Goal: Task Accomplishment & Management: Complete application form

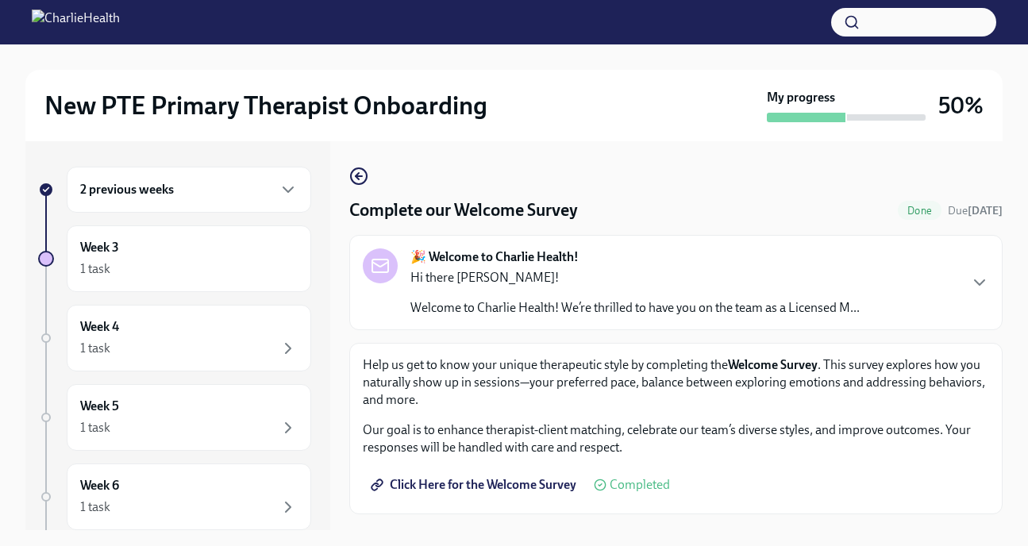
click at [265, 202] on div "2 previous weeks" at bounding box center [189, 190] width 244 height 46
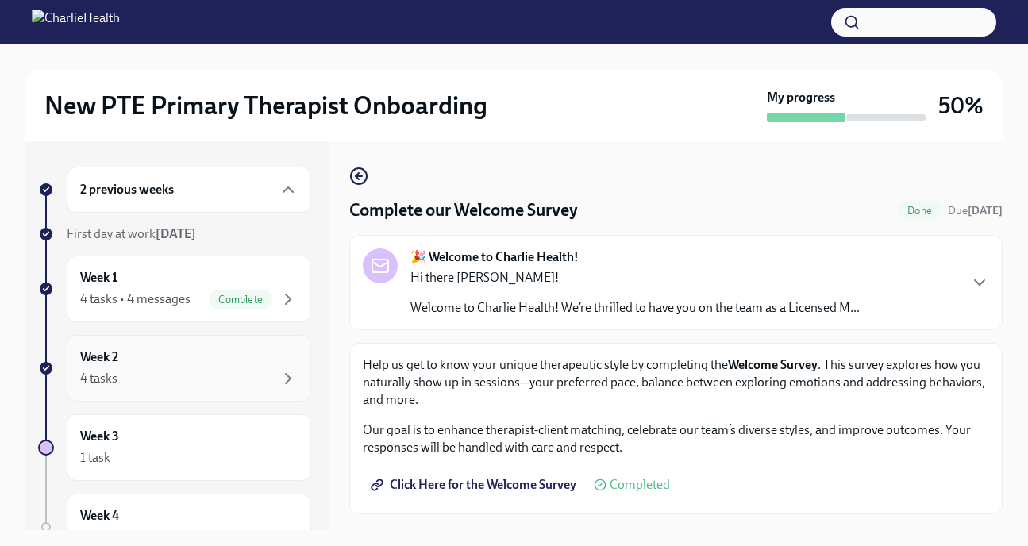
click at [179, 370] on div "4 tasks" at bounding box center [189, 378] width 218 height 19
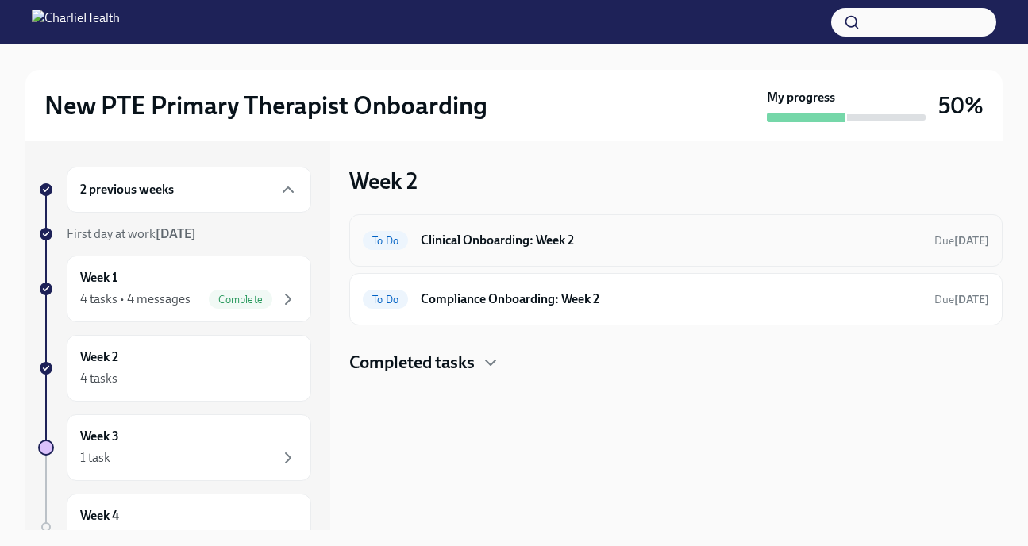
click at [539, 252] on div "To Do Clinical Onboarding: Week 2 Due [DATE]" at bounding box center [676, 240] width 626 height 25
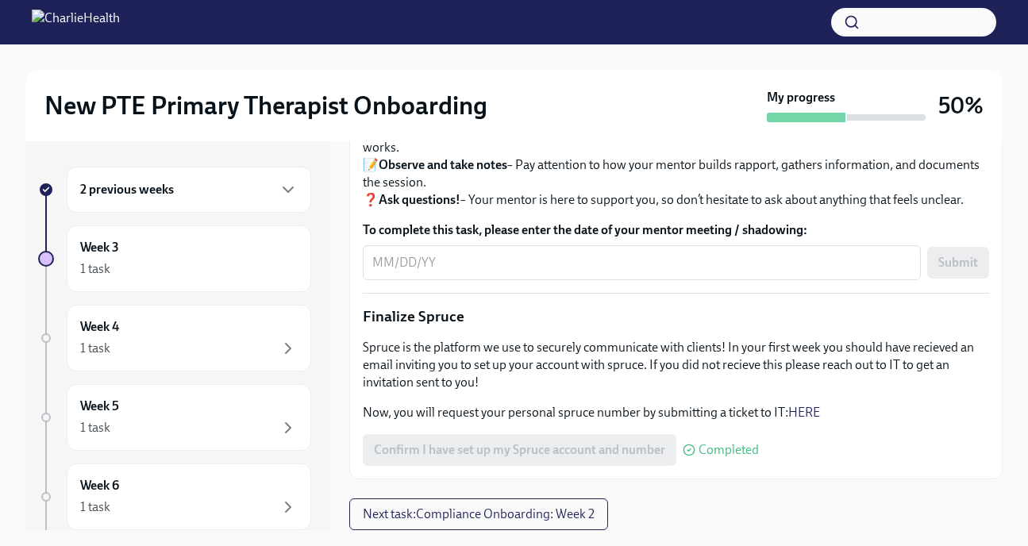
scroll to position [1697, 0]
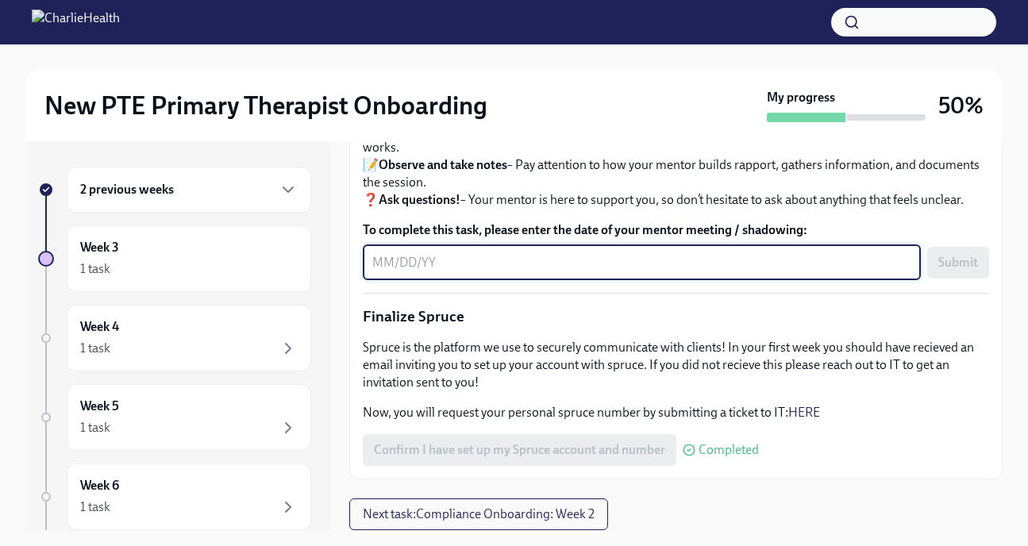
click at [472, 272] on textarea "To complete this task, please enter the date of your mentor meeting / shadowing:" at bounding box center [641, 262] width 539 height 19
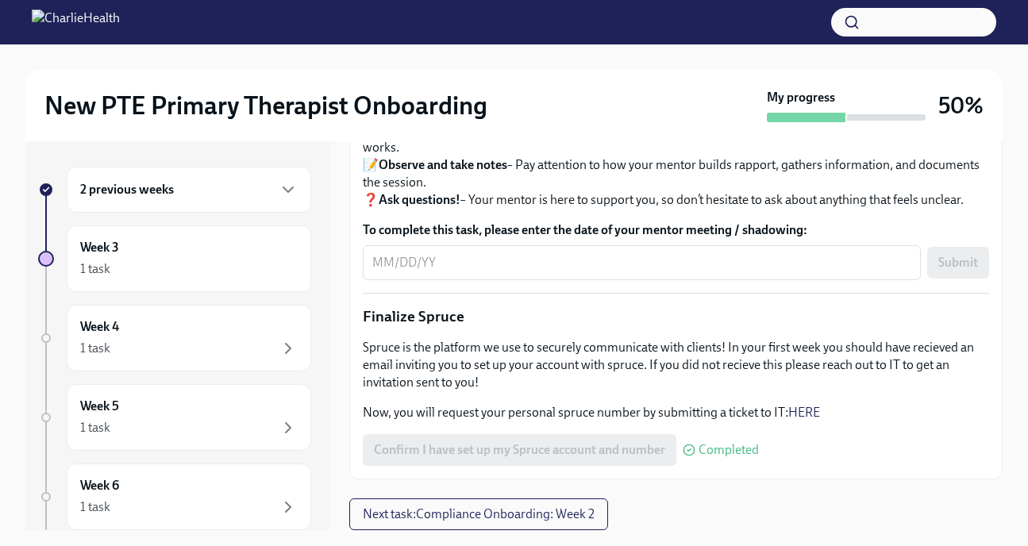
drag, startPoint x: 713, startPoint y: 221, endPoint x: 864, endPoint y: 223, distance: 150.8
click at [864, 26] on p "As part of your onboarding, you are able to request to shadow an Initial Treatm…" at bounding box center [676, 0] width 626 height 52
copy strong "Initial Treatment Plan (ITP)"
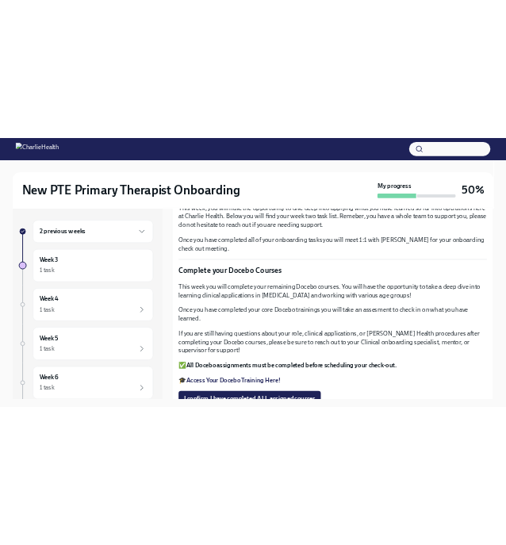
scroll to position [0, 0]
